Goal: Task Accomplishment & Management: Manage account settings

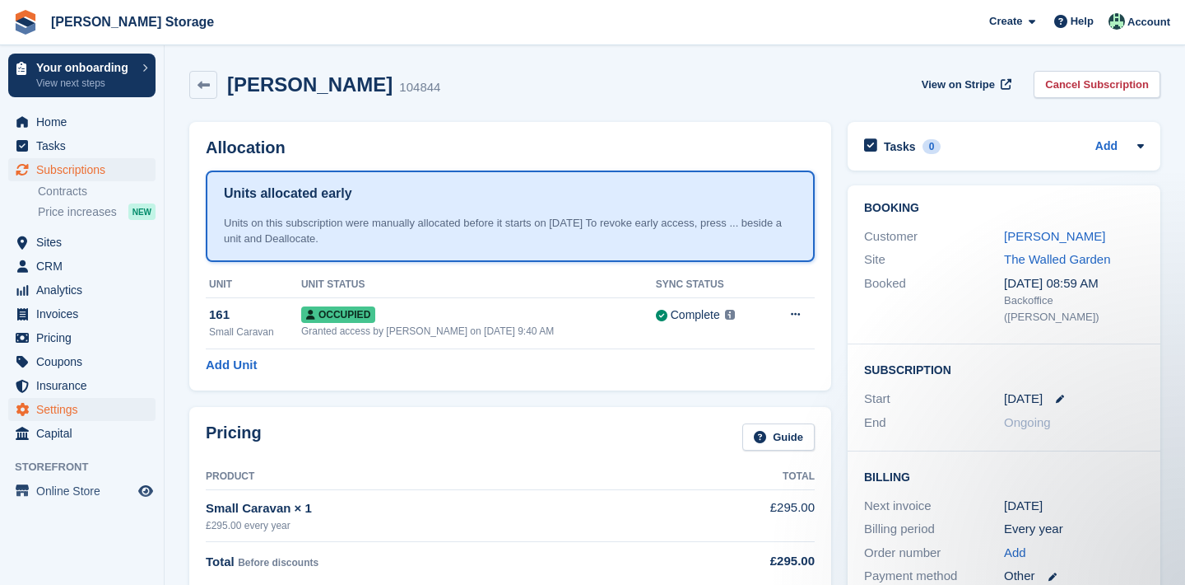
click at [93, 399] on span "Settings" at bounding box center [85, 409] width 99 height 23
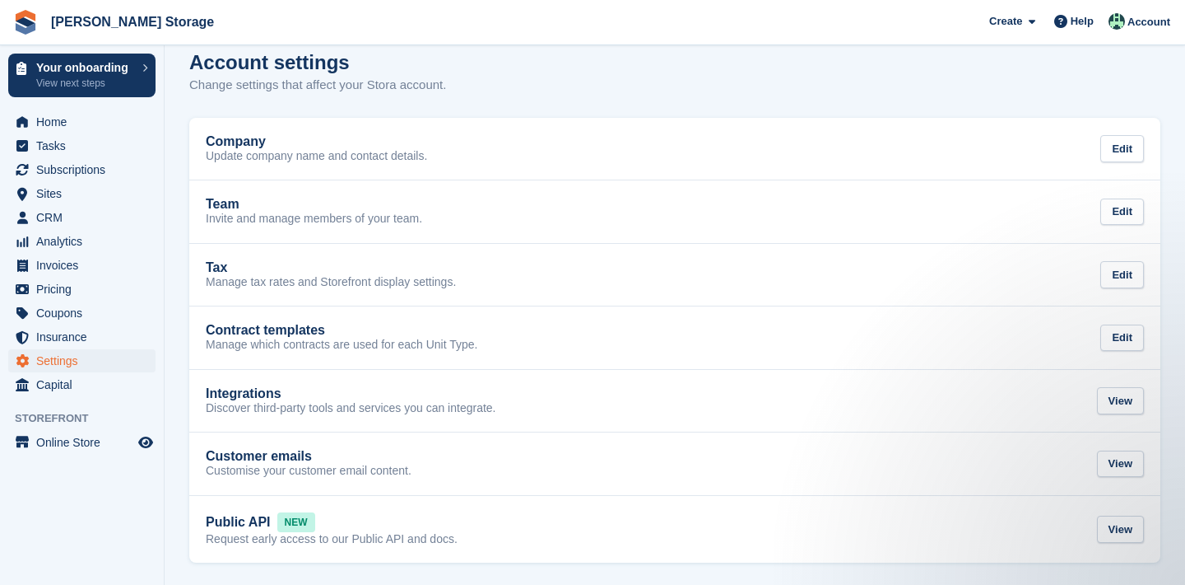
scroll to position [19, 0]
click at [77, 436] on span "Online Store" at bounding box center [85, 442] width 99 height 23
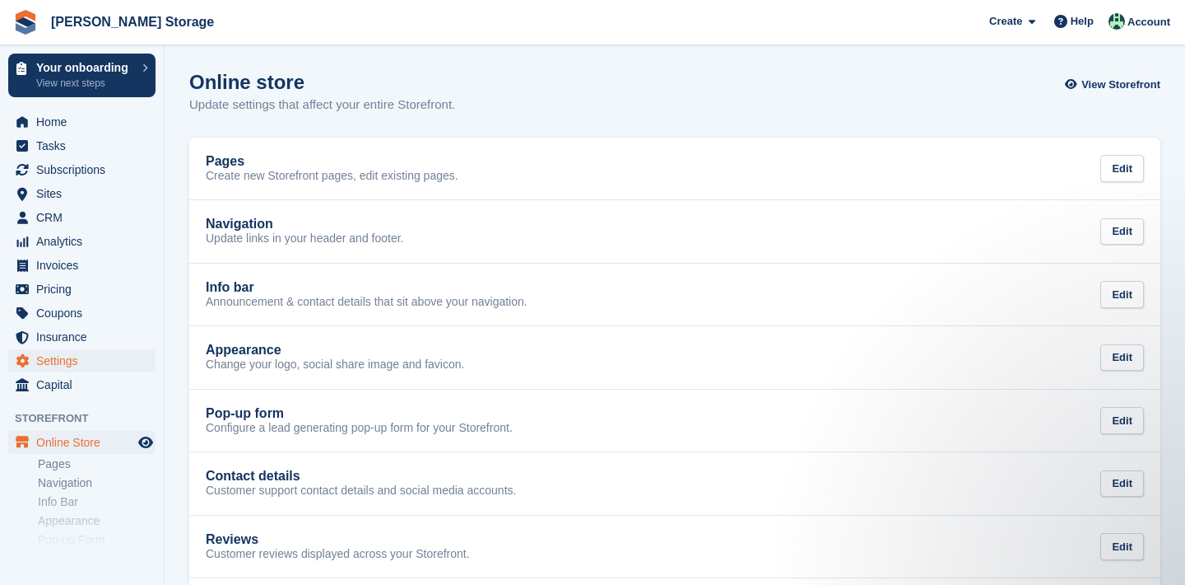
click at [75, 361] on span "Settings" at bounding box center [85, 360] width 99 height 23
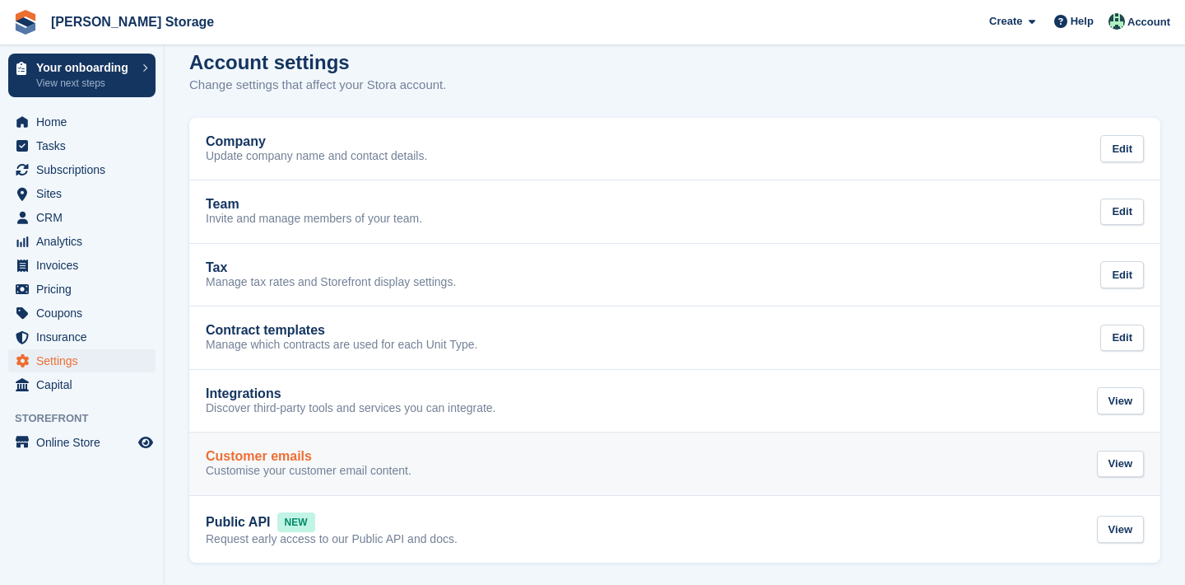
click at [278, 477] on link "Customer emails Customise your customer email content. View" at bounding box center [674, 463] width 971 height 63
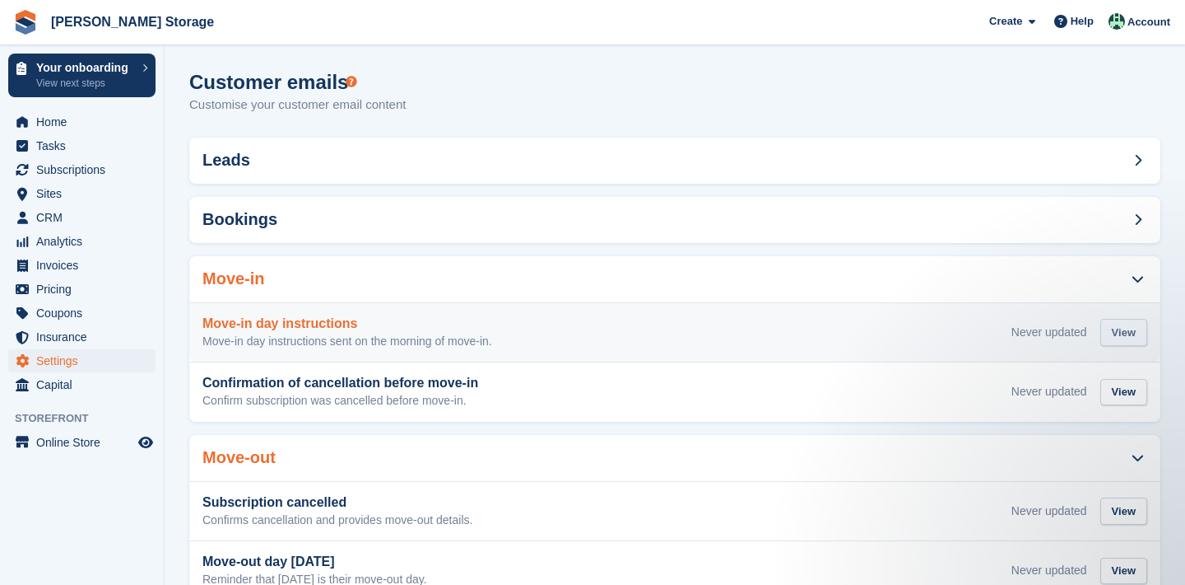
click at [1135, 333] on div "View" at bounding box center [1124, 332] width 47 height 27
click at [1128, 345] on div "View" at bounding box center [1124, 336] width 47 height 34
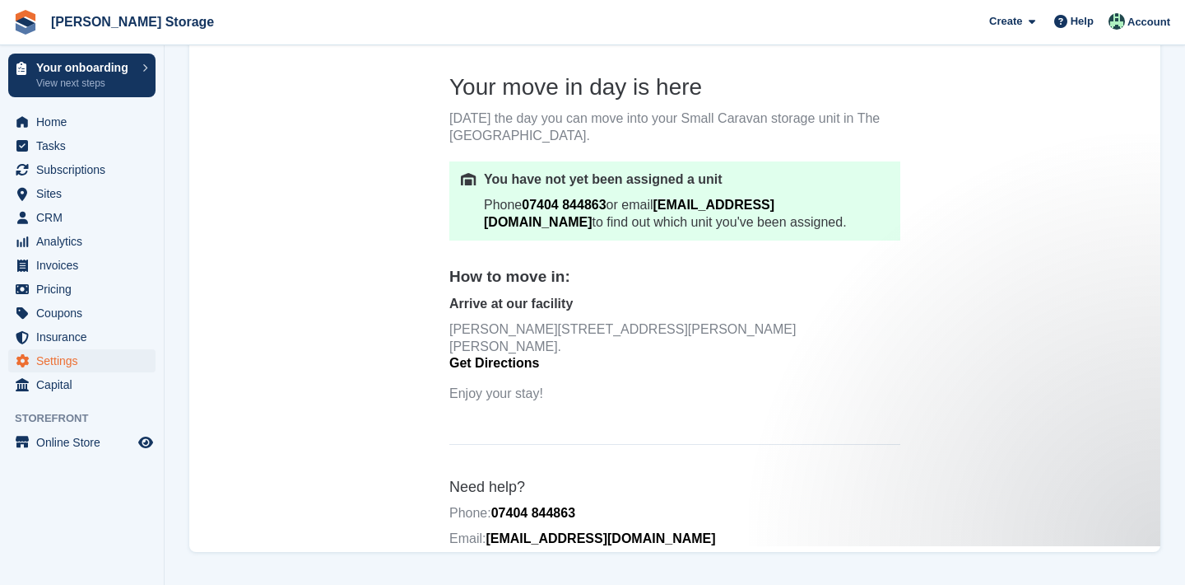
scroll to position [423, 0]
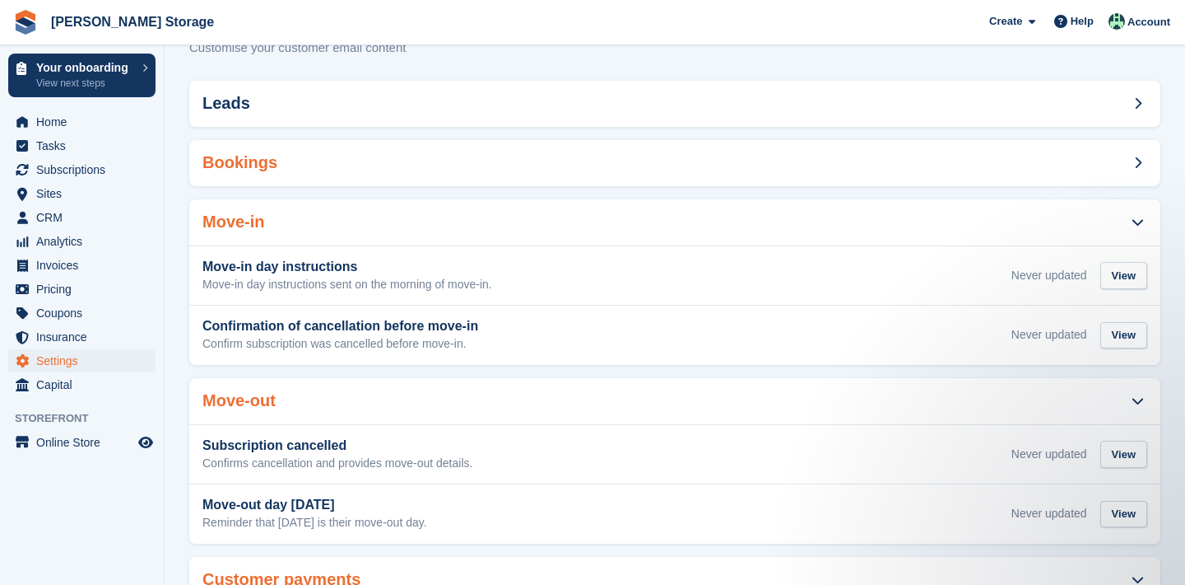
click at [1095, 151] on div "Bookings" at bounding box center [674, 163] width 971 height 46
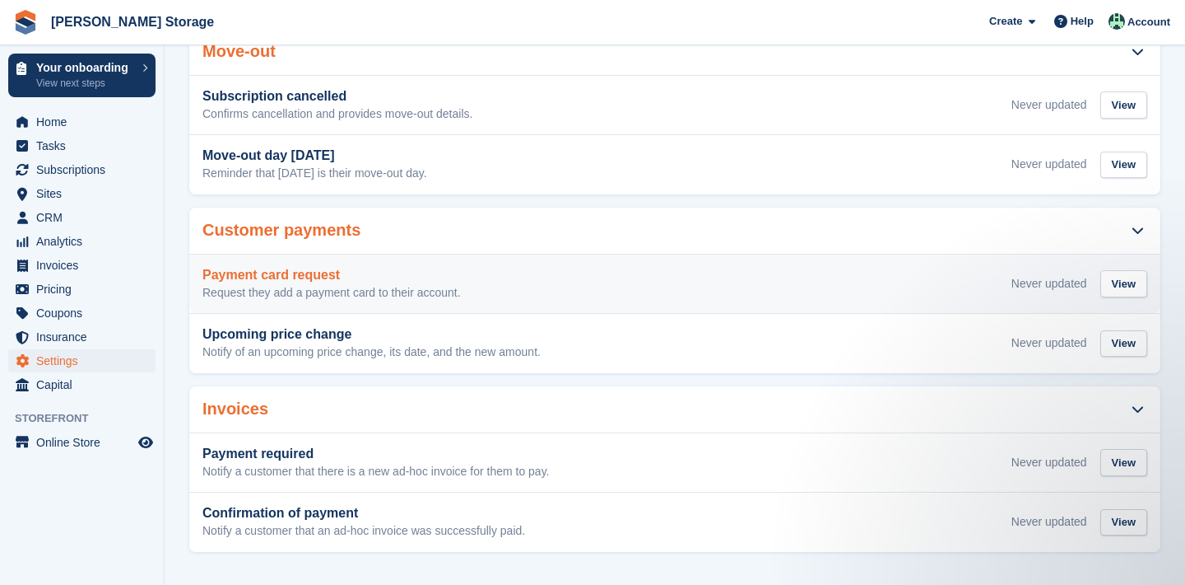
scroll to position [519, 0]
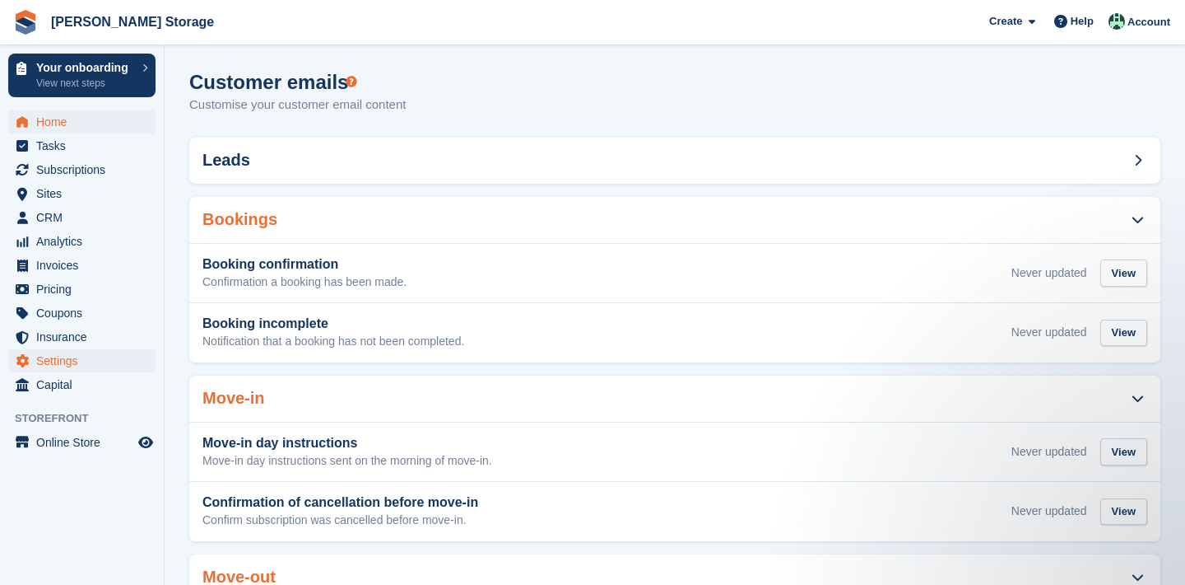
click at [84, 122] on span "Home" at bounding box center [85, 121] width 99 height 23
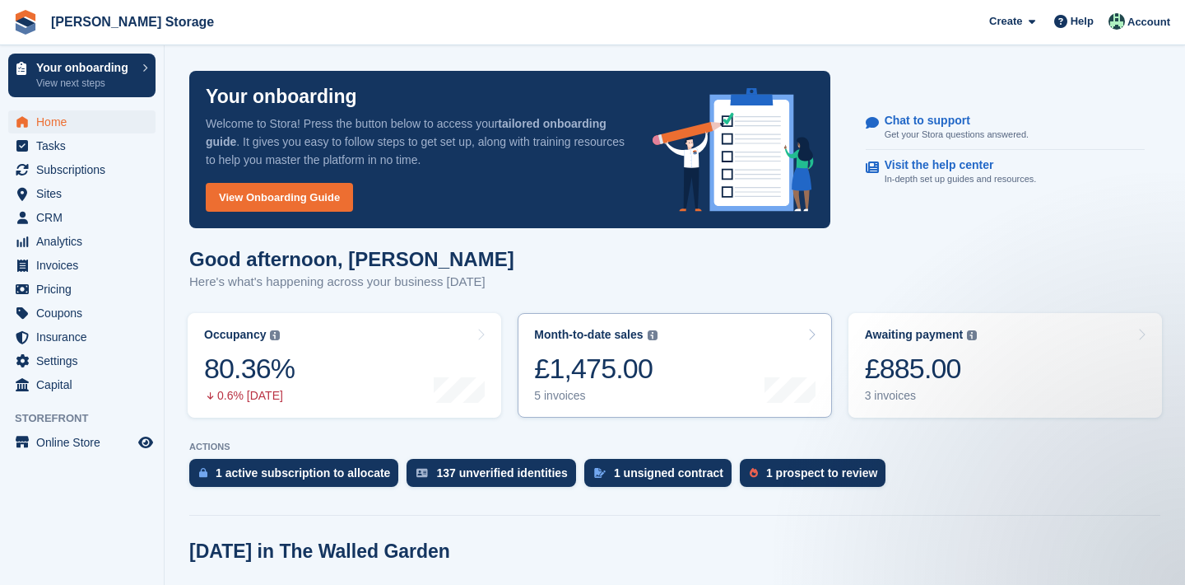
click at [636, 372] on div "£1,475.00" at bounding box center [595, 369] width 123 height 34
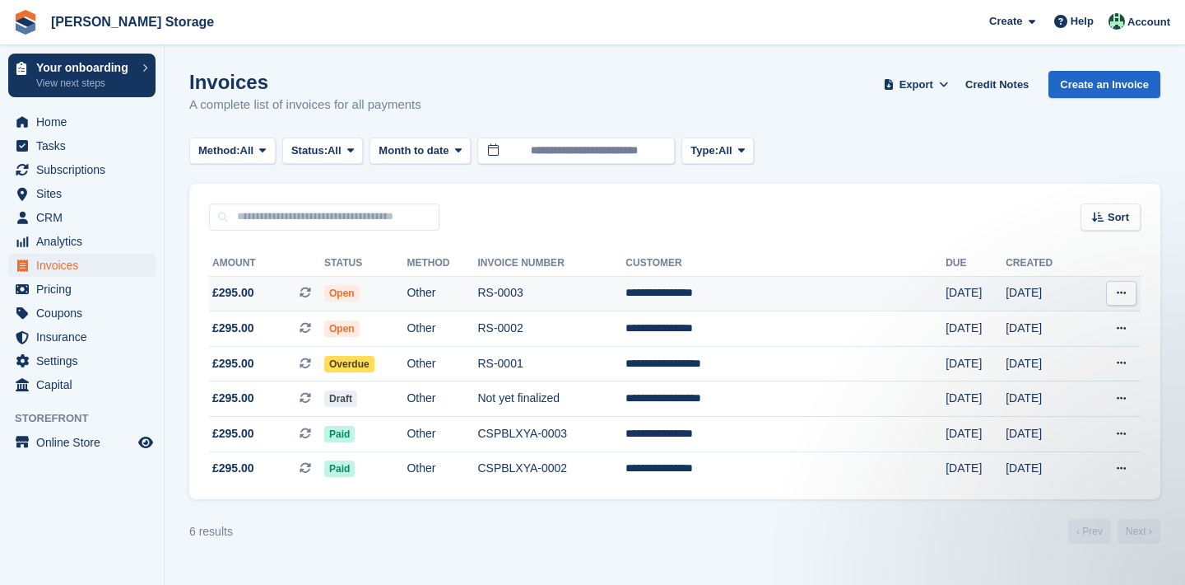
click at [1126, 291] on icon at bounding box center [1121, 292] width 9 height 11
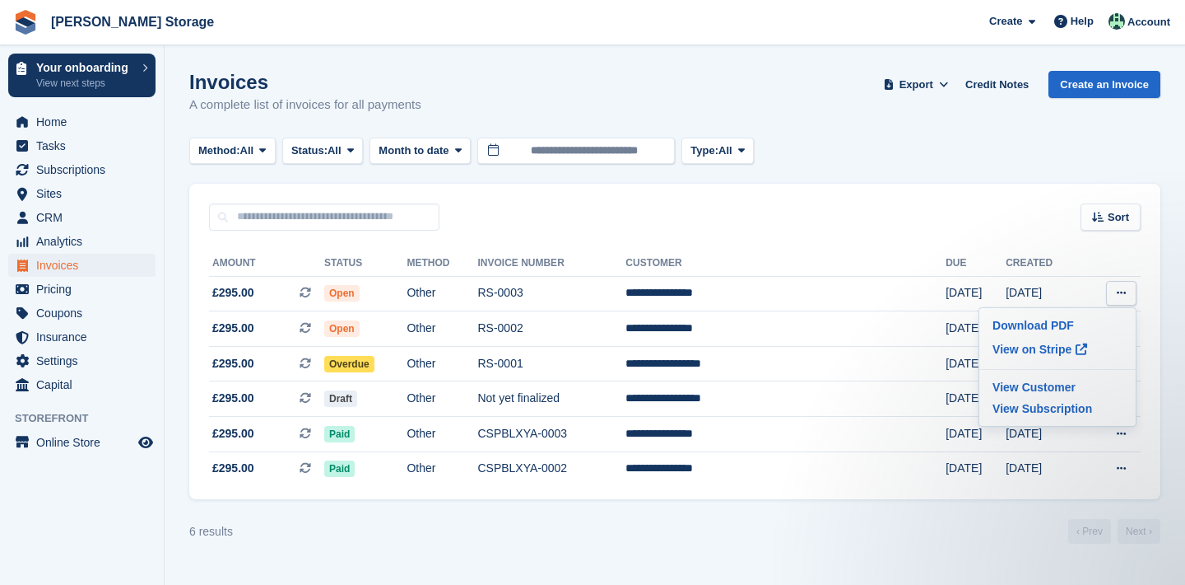
click at [1027, 519] on turbo-frame "Invoices A complete list of invoices for all payments Export Export Invoices Ex…" at bounding box center [674, 307] width 971 height 473
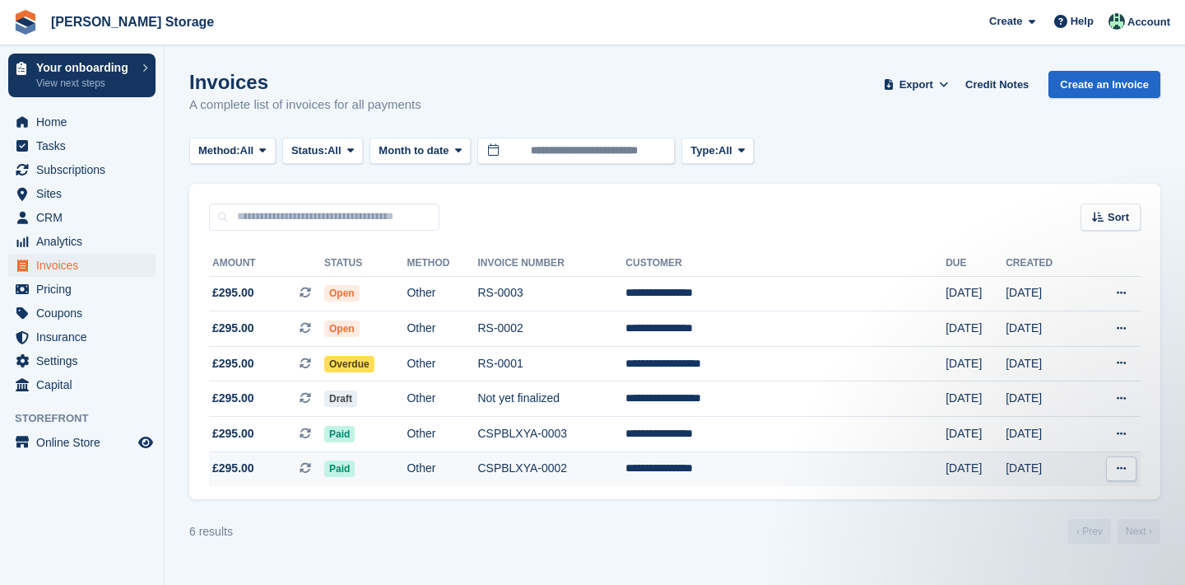
click at [1119, 473] on icon at bounding box center [1121, 468] width 9 height 11
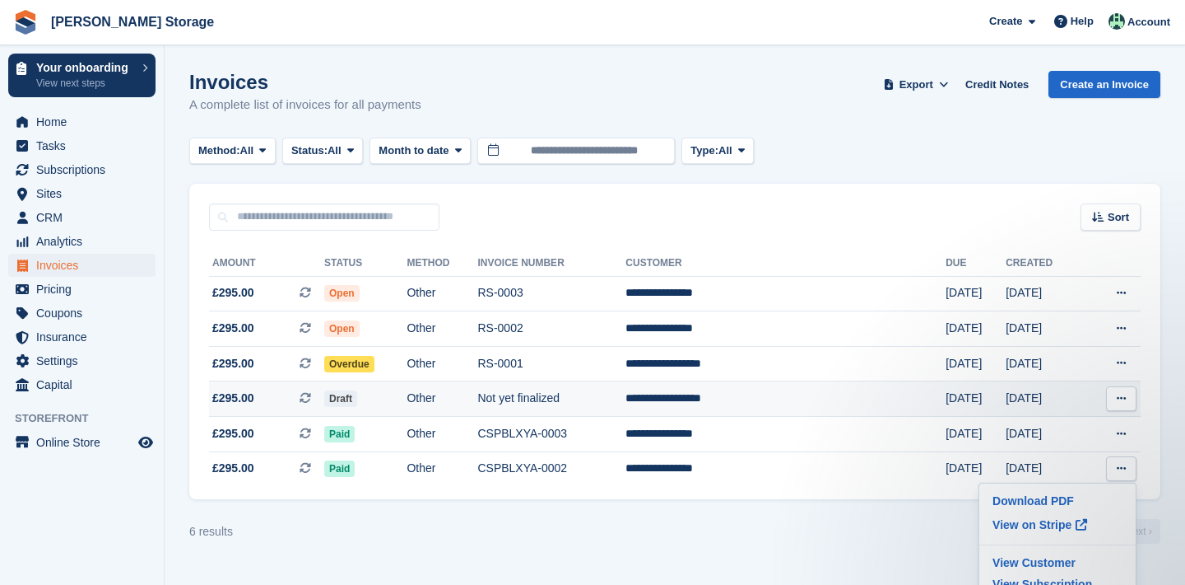
click at [1116, 404] on button at bounding box center [1121, 398] width 30 height 25
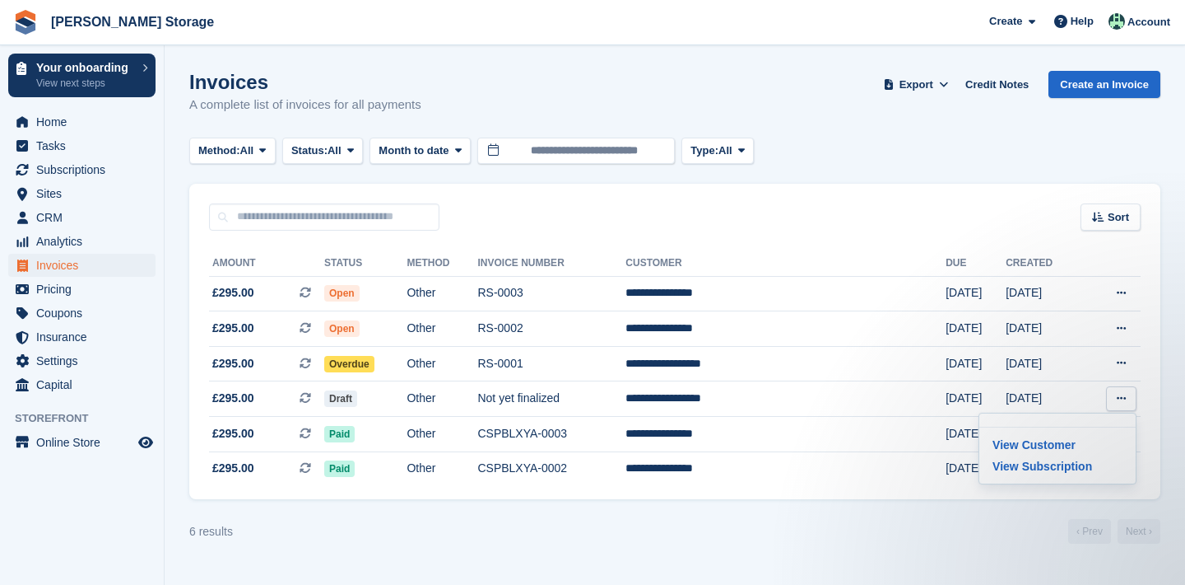
click at [849, 543] on div "6 results ‹ Prev Next ›" at bounding box center [674, 531] width 971 height 25
click at [105, 170] on span "Subscriptions" at bounding box center [85, 169] width 99 height 23
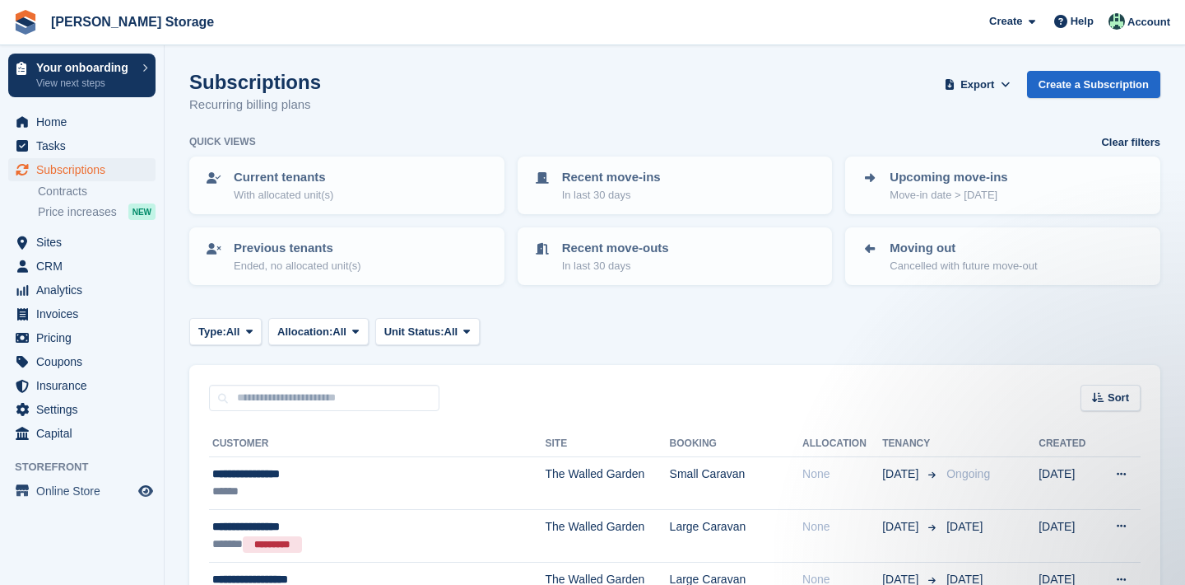
click at [82, 173] on span "Subscriptions" at bounding box center [85, 169] width 99 height 23
